Goal: Check status: Check status

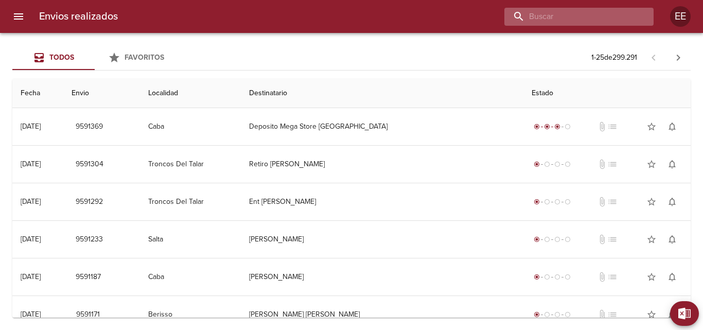
click at [588, 17] on input "buscar" at bounding box center [571, 17] width 132 height 18
drag, startPoint x: 582, startPoint y: 13, endPoint x: 665, endPoint y: 41, distance: 87.3
click at [582, 14] on input "[PERSON_NAME] [PERSON_NAME]" at bounding box center [571, 17] width 132 height 18
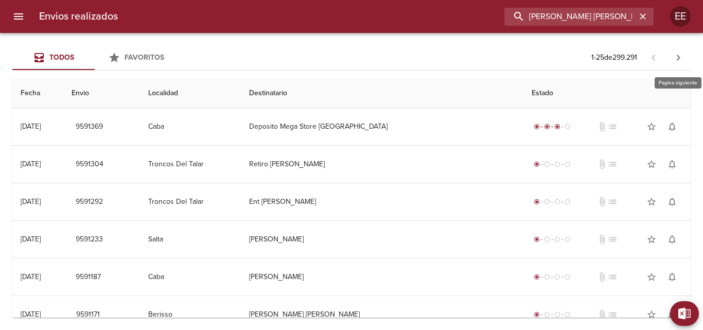
type input "[PERSON_NAME] [PERSON_NAME]"
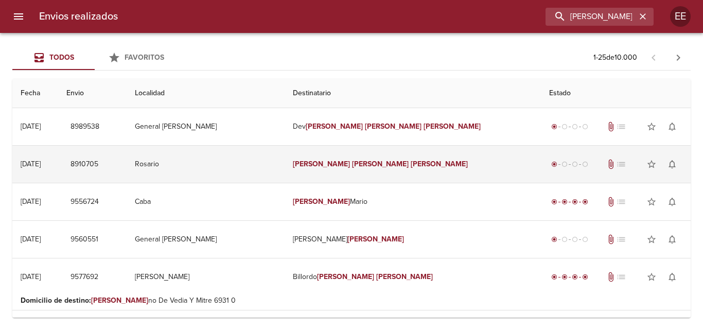
click at [440, 173] on td "[PERSON_NAME] [PERSON_NAME]" at bounding box center [413, 164] width 256 height 37
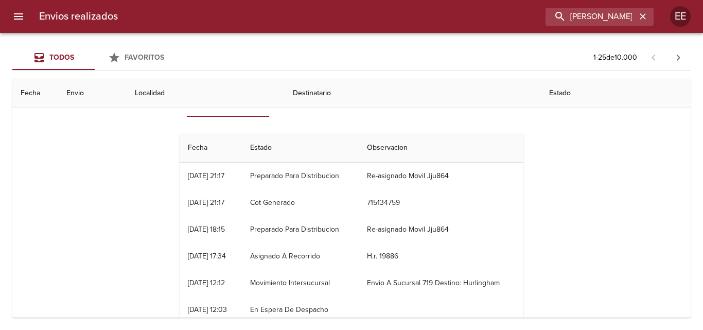
scroll to position [51, 0]
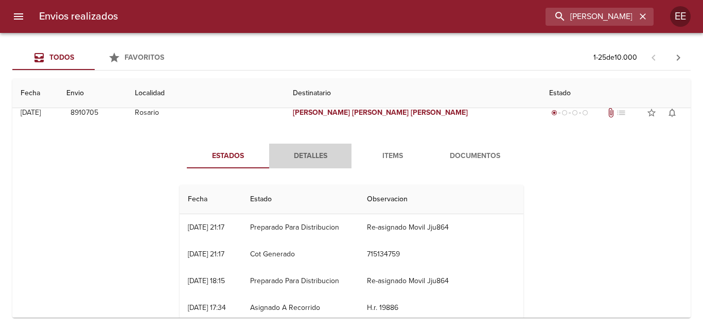
drag, startPoint x: 308, startPoint y: 160, endPoint x: 321, endPoint y: 160, distance: 12.9
click at [308, 160] on span "Detalles" at bounding box center [310, 156] width 70 height 13
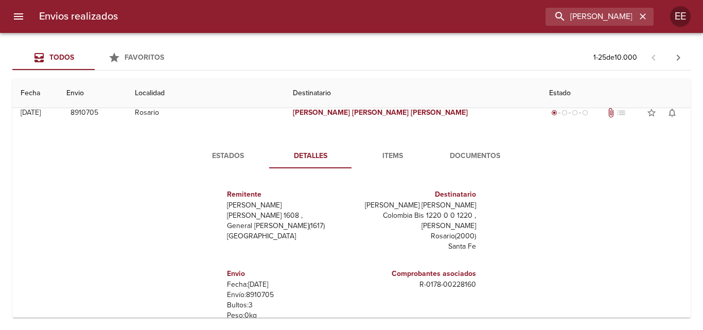
click at [384, 157] on span "Items" at bounding box center [393, 156] width 70 height 13
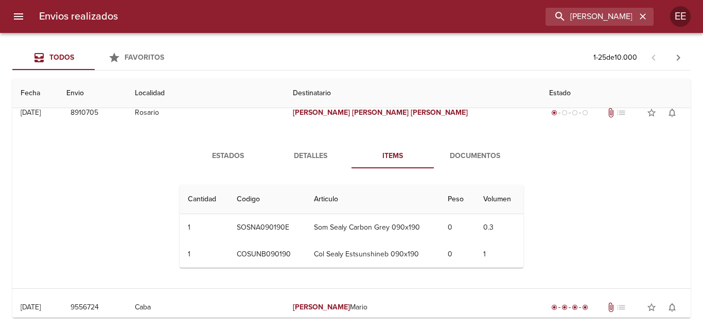
click at [484, 153] on span "Documentos" at bounding box center [475, 156] width 70 height 13
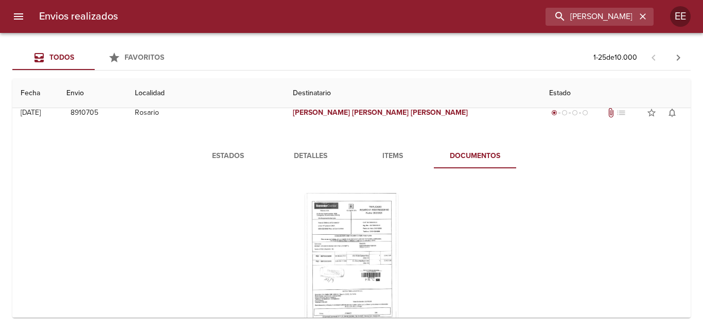
scroll to position [103, 0]
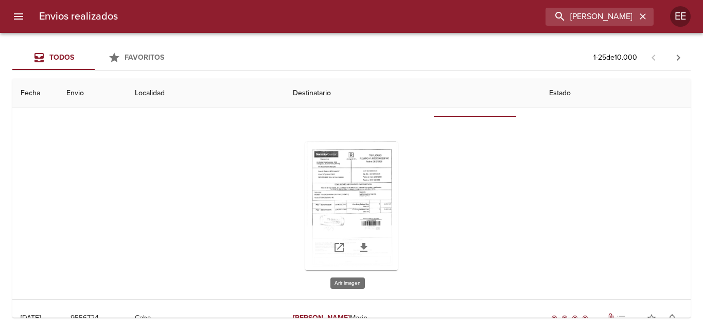
click at [359, 184] on div "Tabla de envíos del cliente" at bounding box center [351, 206] width 93 height 129
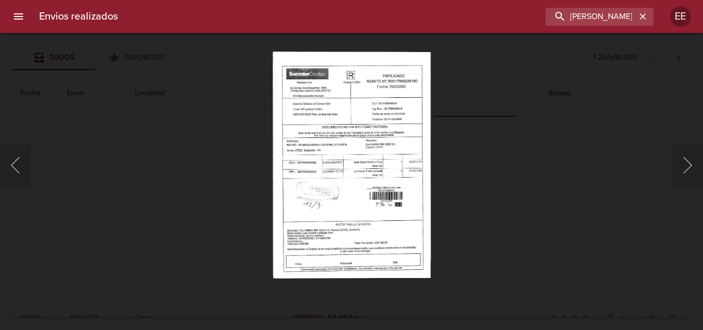
click at [391, 144] on img "Lightbox" at bounding box center [351, 164] width 158 height 227
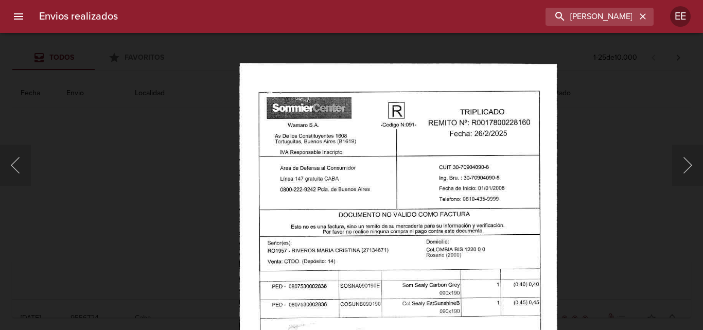
click at [487, 300] on img "Lightbox" at bounding box center [398, 291] width 318 height 456
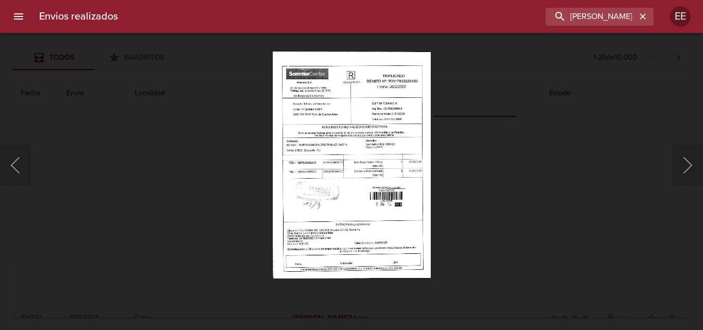
click at [162, 152] on div "Lightbox" at bounding box center [351, 165] width 703 height 330
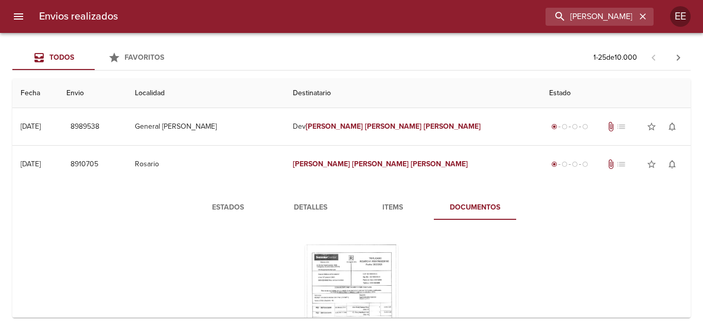
scroll to position [51, 0]
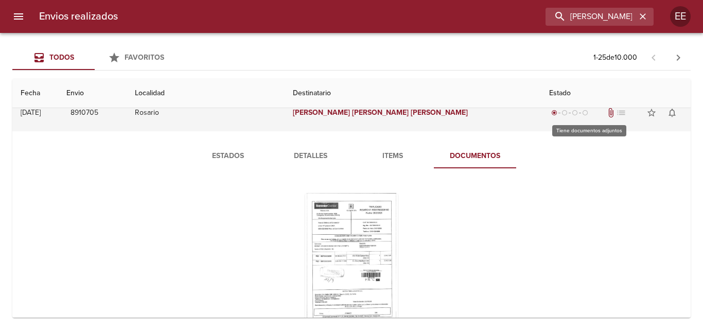
click at [606, 117] on span "attach_file" at bounding box center [611, 113] width 10 height 10
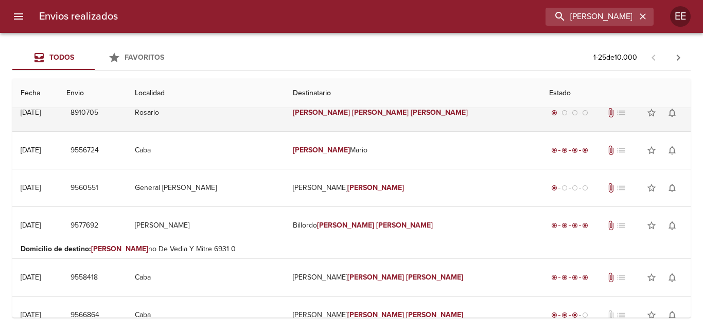
click at [588, 118] on div "radio_button_checked radio_button_unchecked radio_button_unchecked radio_button…" at bounding box center [615, 112] width 133 height 21
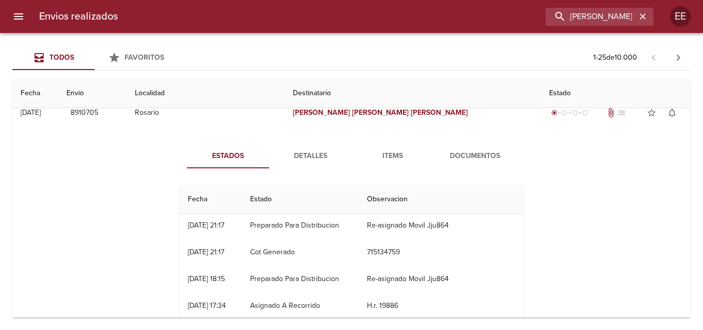
scroll to position [0, 0]
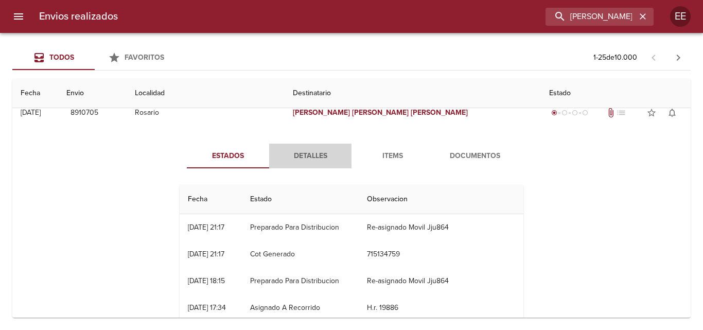
click at [309, 154] on span "Detalles" at bounding box center [310, 156] width 70 height 13
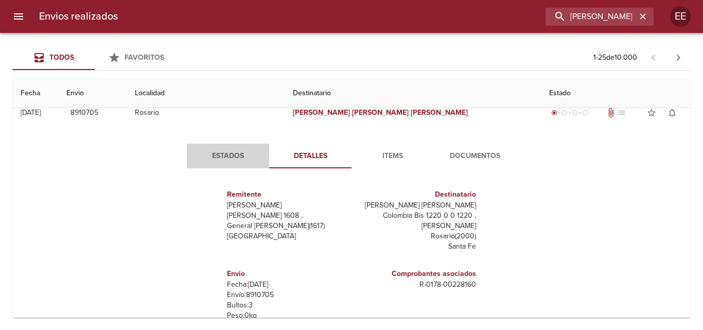
click at [233, 160] on span "Estados" at bounding box center [228, 156] width 70 height 13
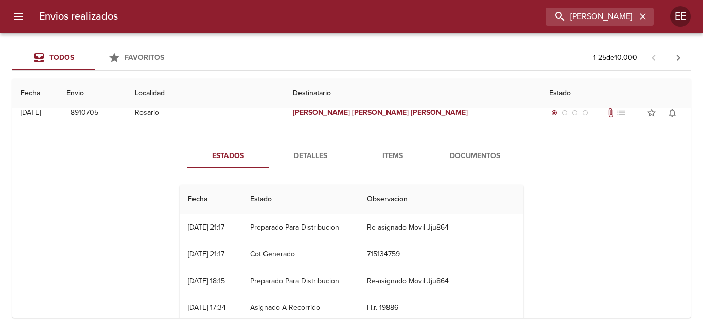
click at [383, 155] on span "Items" at bounding box center [393, 156] width 70 height 13
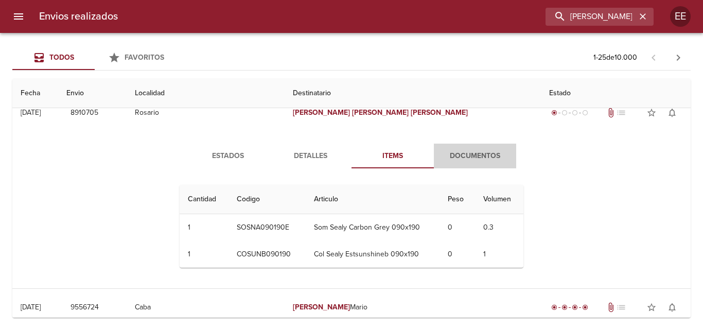
click at [465, 151] on span "Documentos" at bounding box center [475, 156] width 70 height 13
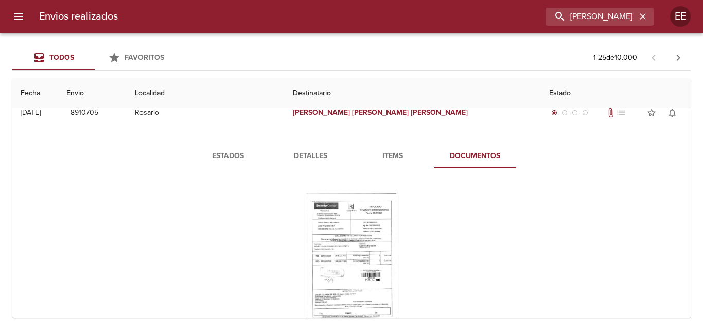
click at [300, 159] on span "Detalles" at bounding box center [310, 156] width 70 height 13
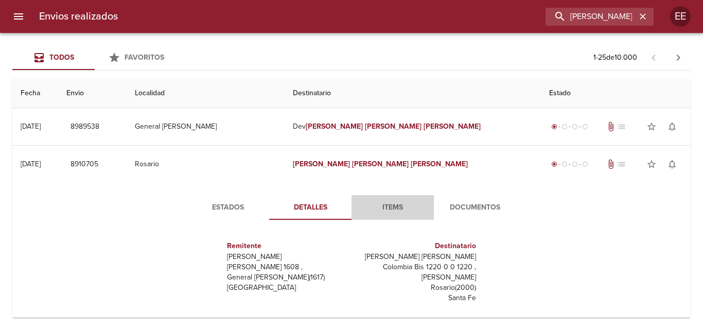
drag, startPoint x: 386, startPoint y: 211, endPoint x: 394, endPoint y: 211, distance: 8.8
click at [387, 211] on span "Items" at bounding box center [393, 207] width 70 height 13
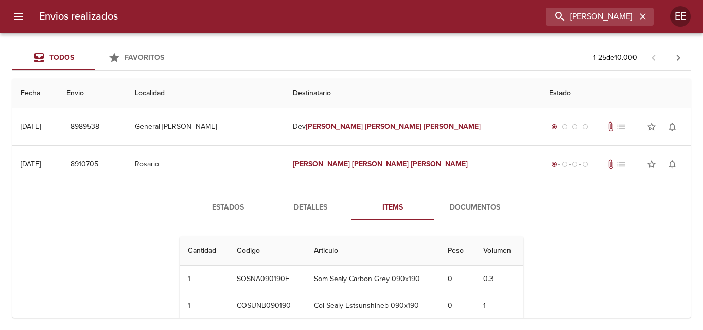
click at [479, 215] on button "Documentos" at bounding box center [475, 207] width 82 height 25
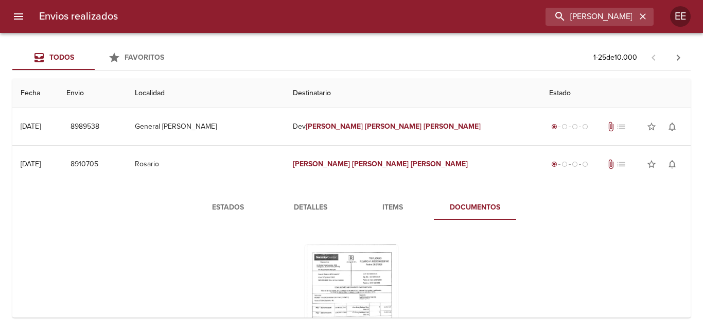
scroll to position [51, 0]
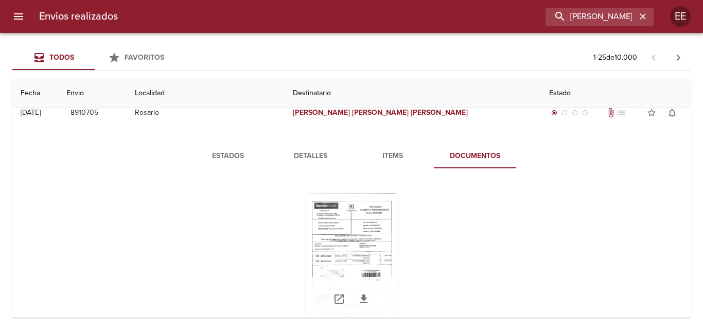
click at [366, 244] on div "Tabla de envíos del cliente" at bounding box center [351, 257] width 93 height 129
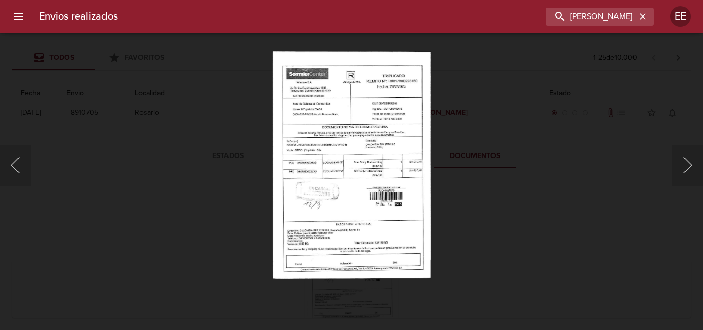
click at [408, 225] on img "Lightbox" at bounding box center [351, 164] width 158 height 227
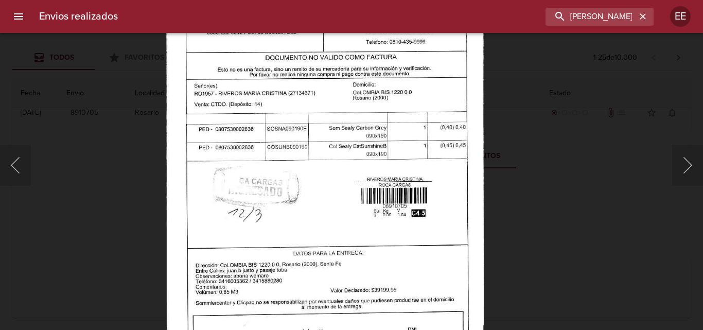
click at [327, 212] on img "Lightbox" at bounding box center [325, 134] width 318 height 456
click at [15, 168] on button "Anterior" at bounding box center [15, 165] width 31 height 41
click at [105, 91] on div "Lightbox" at bounding box center [351, 165] width 703 height 330
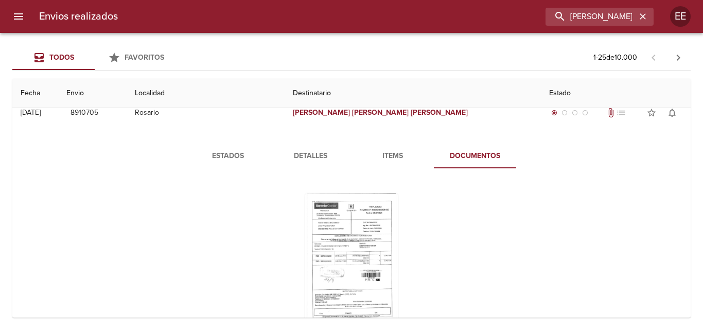
scroll to position [0, 0]
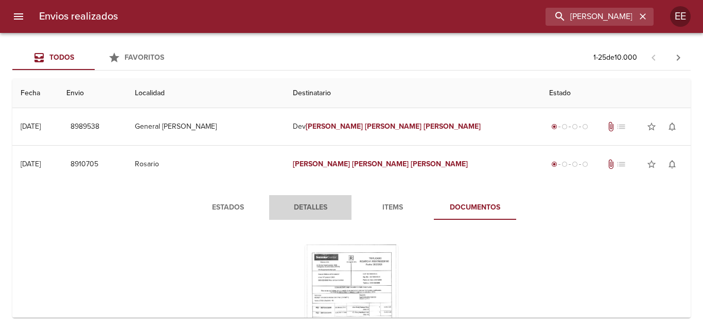
click at [306, 209] on span "Detalles" at bounding box center [310, 207] width 70 height 13
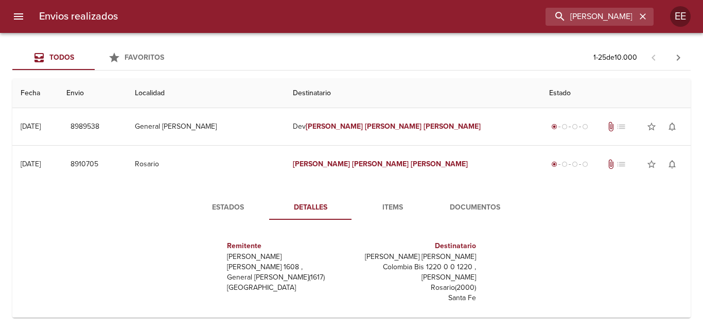
click at [227, 215] on button "Estados" at bounding box center [228, 207] width 82 height 25
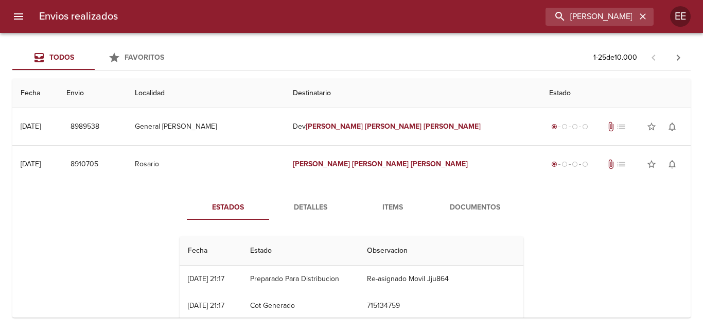
click at [489, 217] on button "Documentos" at bounding box center [475, 207] width 82 height 25
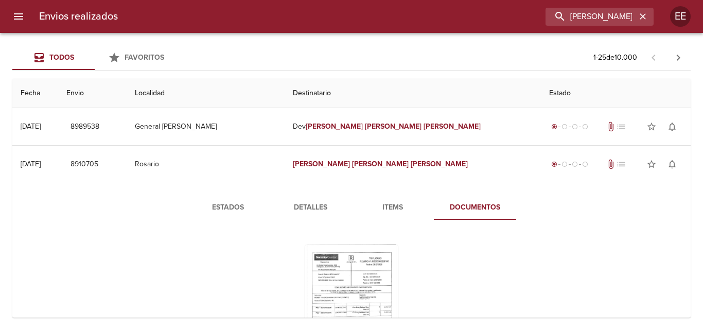
scroll to position [103, 0]
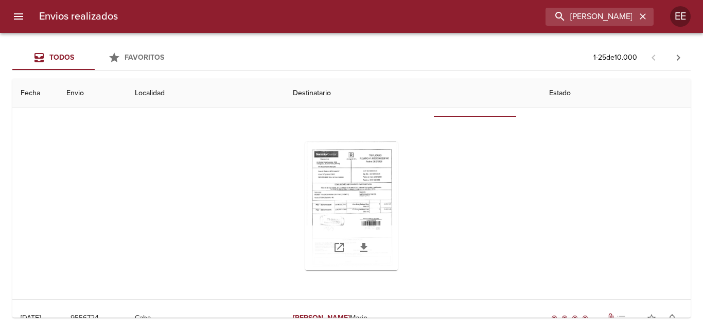
click at [373, 203] on div "Tabla de envíos del cliente" at bounding box center [351, 206] width 93 height 129
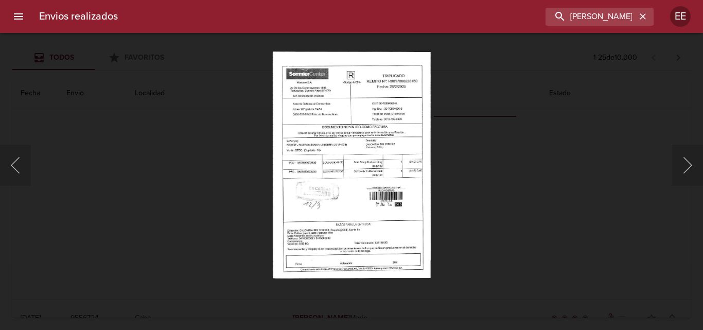
click at [373, 203] on img "Lightbox" at bounding box center [351, 164] width 158 height 227
click at [371, 204] on img "Lightbox" at bounding box center [351, 164] width 158 height 227
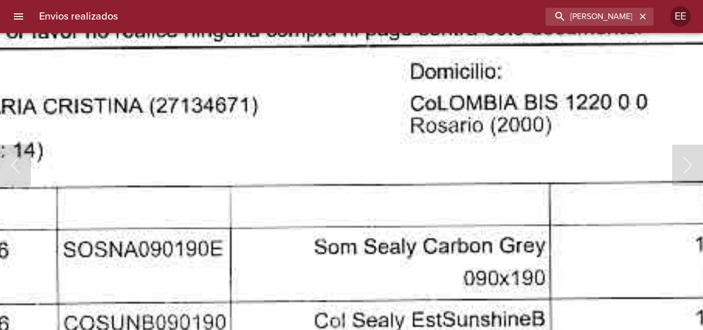
click at [380, 292] on img "Lightbox" at bounding box center [297, 270] width 1282 height 1841
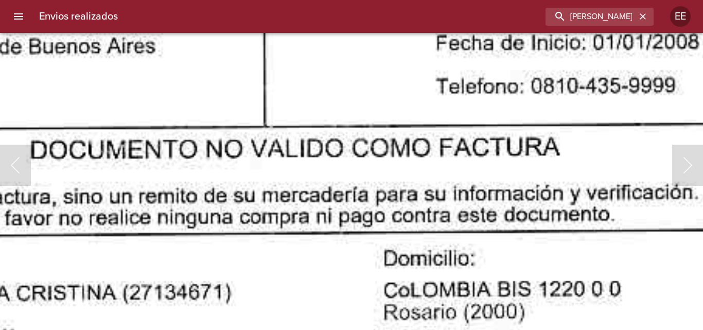
click at [406, 0] on html "Envios realizados [PERSON_NAME] [PERSON_NAME] EE Todos Favoritos 1 - 25 de 10.0…" at bounding box center [351, 0] width 703 height 0
